Goal: Find specific page/section: Find specific page/section

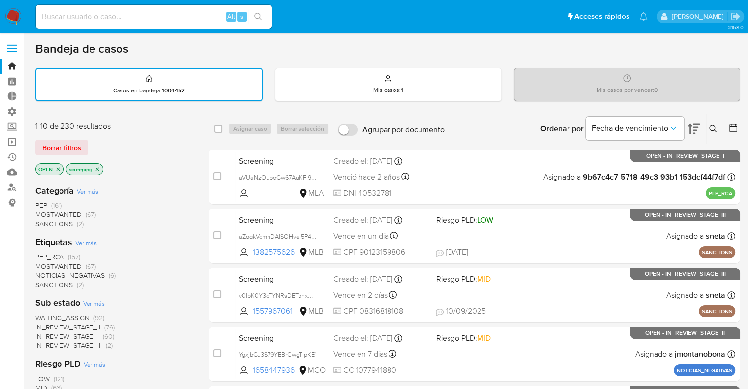
click at [98, 140] on div "Borrar filtros" at bounding box center [113, 148] width 157 height 16
click at [98, 141] on div "Borrar filtros" at bounding box center [113, 148] width 157 height 16
click at [42, 252] on span "PEP_RCA" at bounding box center [49, 257] width 29 height 10
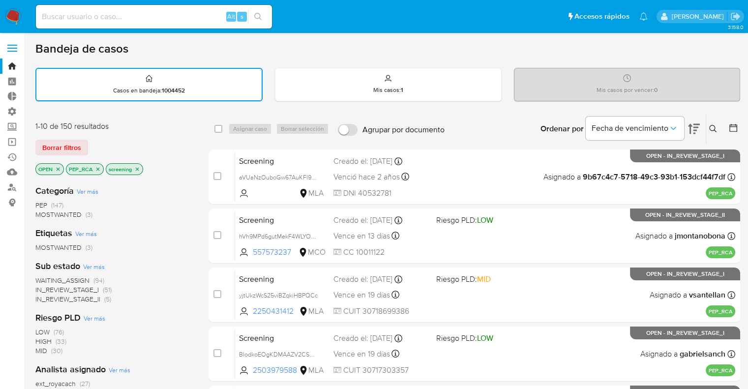
click at [99, 170] on icon "close-filter" at bounding box center [98, 169] width 6 height 6
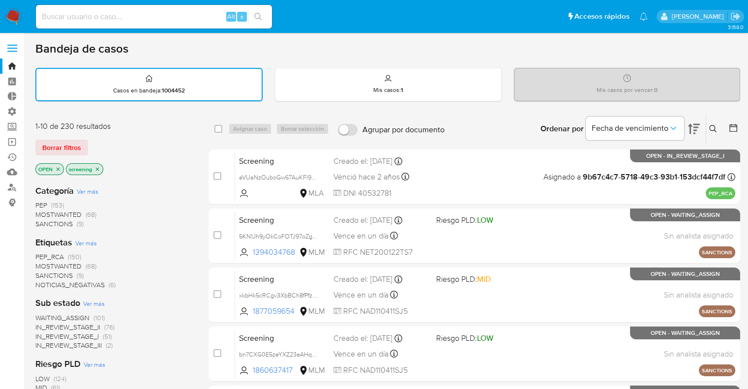
click at [97, 142] on div "Borrar filtros" at bounding box center [113, 148] width 157 height 16
click at [92, 142] on div "Borrar filtros" at bounding box center [113, 148] width 157 height 16
click at [103, 141] on div "Borrar filtros" at bounding box center [113, 148] width 157 height 16
click at [89, 140] on div "Borrar filtros" at bounding box center [113, 148] width 157 height 16
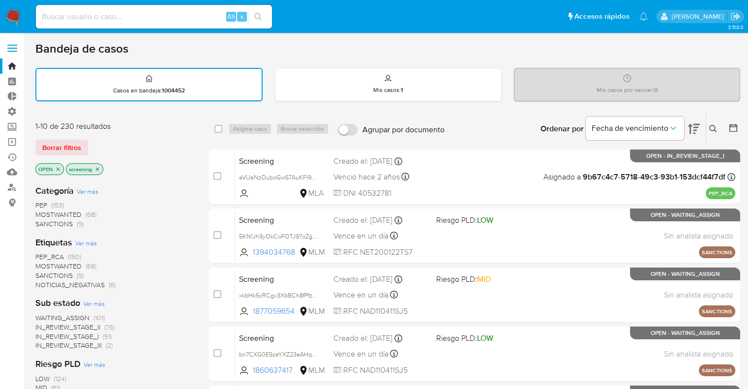
click at [89, 140] on div "Borrar filtros" at bounding box center [113, 148] width 157 height 16
click at [92, 140] on div "Borrar filtros" at bounding box center [113, 148] width 157 height 16
click at [91, 142] on div "Borrar filtros" at bounding box center [113, 148] width 157 height 16
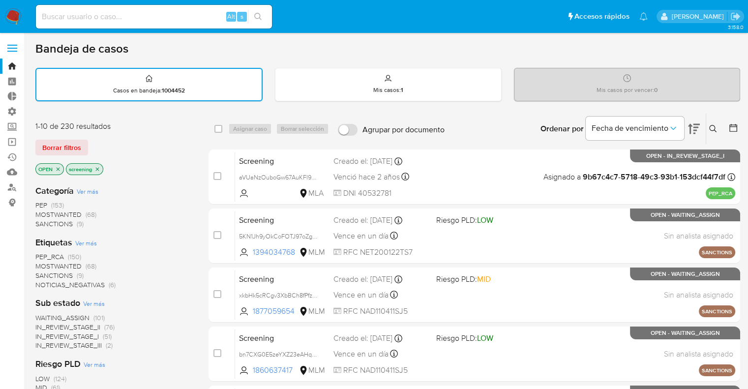
click at [51, 56] on h1 "Bandeja de casos" at bounding box center [81, 48] width 93 height 15
click at [37, 258] on span "PEP_RCA" at bounding box center [49, 257] width 29 height 10
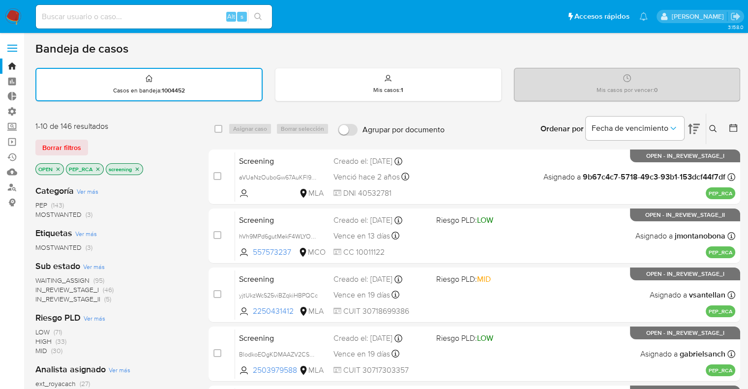
click at [97, 169] on icon "close-filter" at bounding box center [98, 169] width 6 height 6
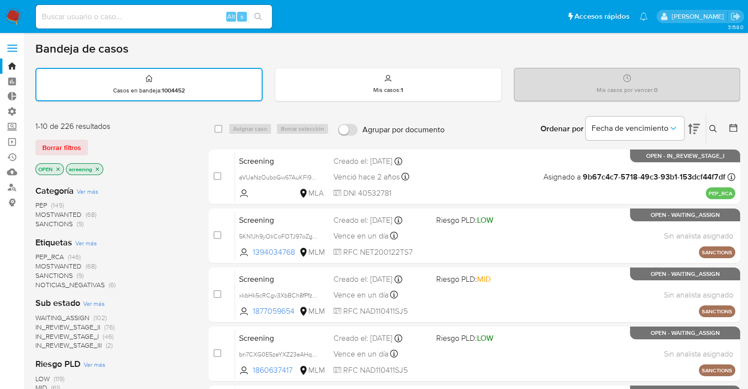
click at [92, 143] on div "Borrar filtros" at bounding box center [113, 148] width 157 height 16
click at [92, 141] on div "Borrar filtros" at bounding box center [113, 148] width 157 height 16
